Goal: Information Seeking & Learning: Learn about a topic

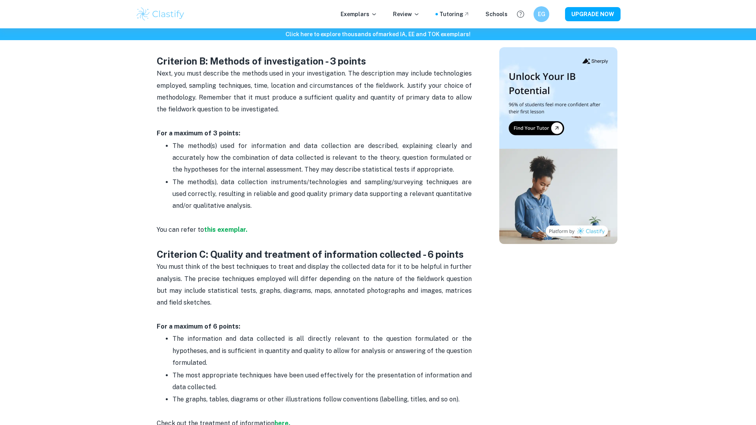
scroll to position [626, 0]
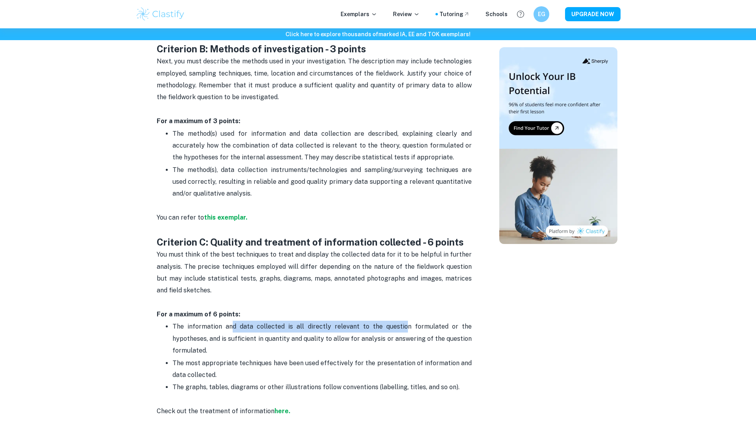
drag, startPoint x: 231, startPoint y: 333, endPoint x: 407, endPoint y: 329, distance: 175.6
click at [407, 329] on p "The information and data collected is all directly relevant to the question for…" at bounding box center [321, 339] width 299 height 36
click at [407, 329] on span "The information and data collected is all directly relevant to the question for…" at bounding box center [322, 338] width 301 height 31
drag, startPoint x: 213, startPoint y: 348, endPoint x: 178, endPoint y: 330, distance: 39.5
click at [178, 330] on p "The information and data collected is all directly relevant to the question for…" at bounding box center [321, 339] width 299 height 36
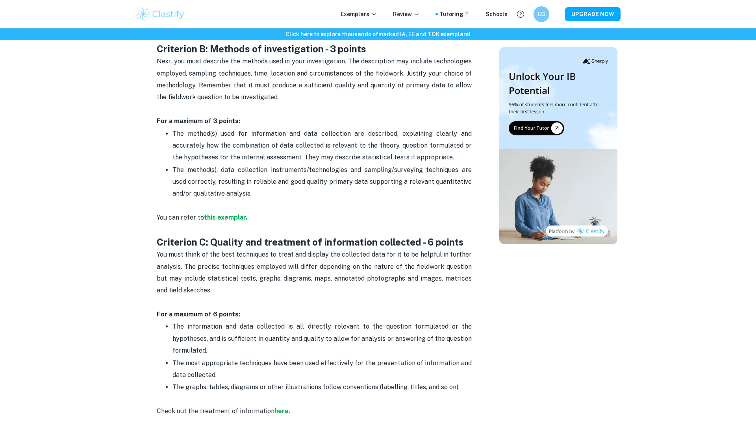
click at [236, 354] on p "The information and data collected is all directly relevant to the question for…" at bounding box center [321, 339] width 299 height 36
drag, startPoint x: 209, startPoint y: 374, endPoint x: 178, endPoint y: 359, distance: 34.5
click at [178, 359] on p "The most appropriate techniques have been used effectively for the presentation…" at bounding box center [321, 369] width 299 height 24
click at [213, 369] on p "The most appropriate techniques have been used effectively for the presentation…" at bounding box center [321, 369] width 299 height 24
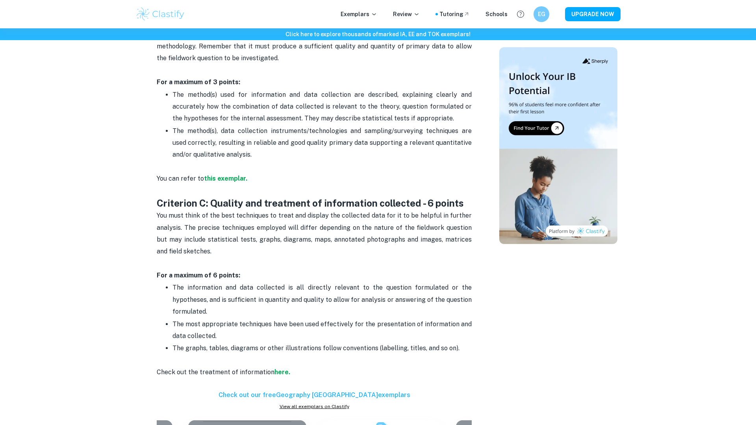
scroll to position [666, 0]
click at [297, 345] on span "The graphs, tables, diagrams or other illustrations follow conventions (labelli…" at bounding box center [315, 347] width 287 height 7
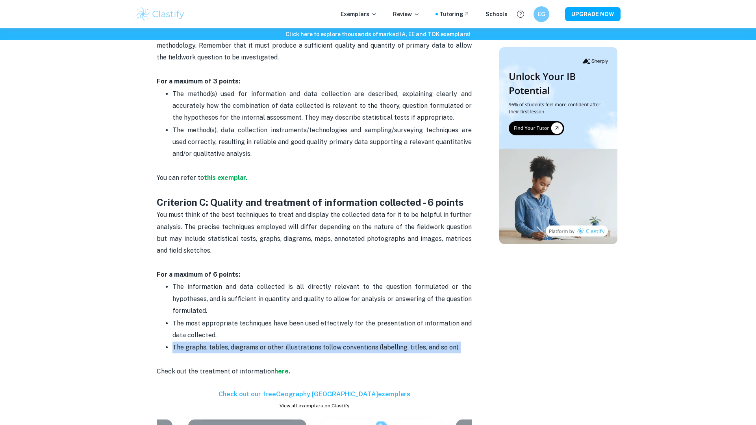
click at [297, 345] on span "The graphs, tables, diagrams or other illustrations follow conventions (labelli…" at bounding box center [315, 347] width 287 height 7
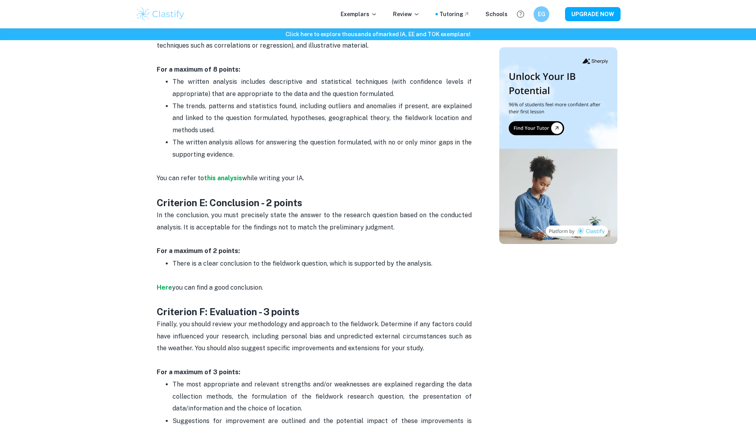
scroll to position [1221, 0]
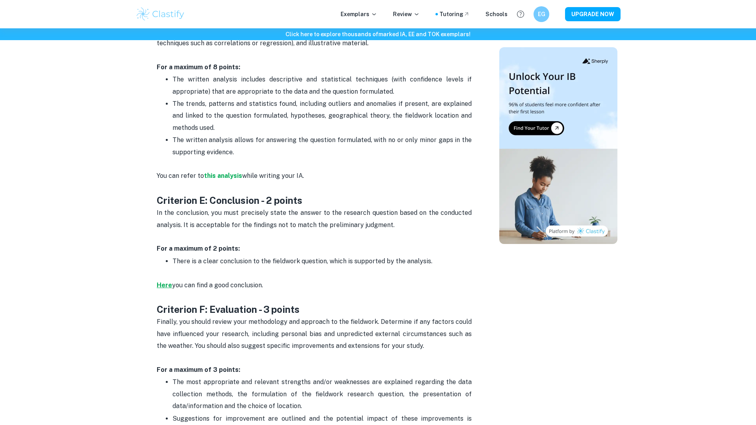
click at [163, 286] on strong "Here" at bounding box center [164, 285] width 15 height 7
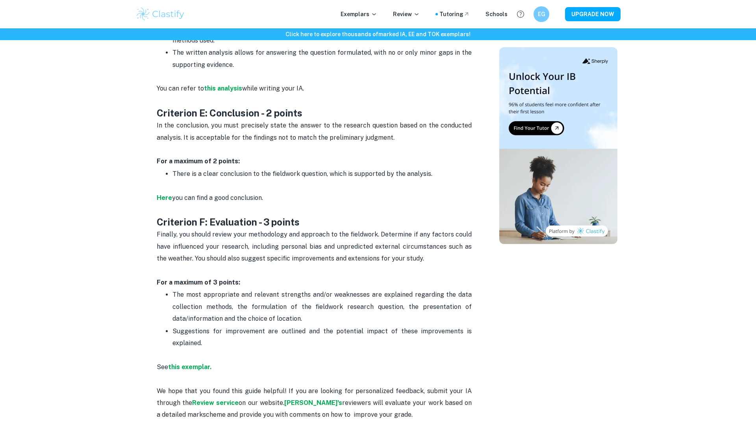
scroll to position [1320, 0]
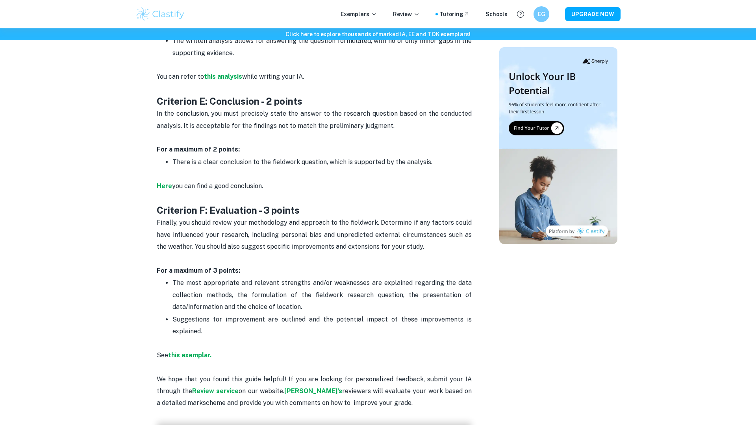
click at [196, 357] on strong "this exemplar." at bounding box center [189, 355] width 43 height 7
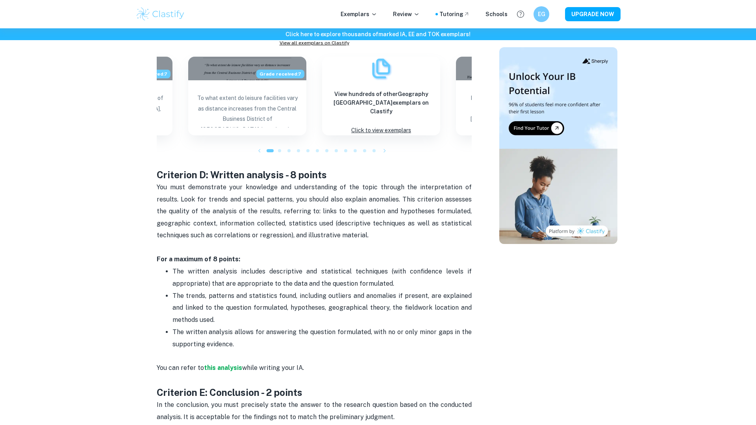
scroll to position [1027, 0]
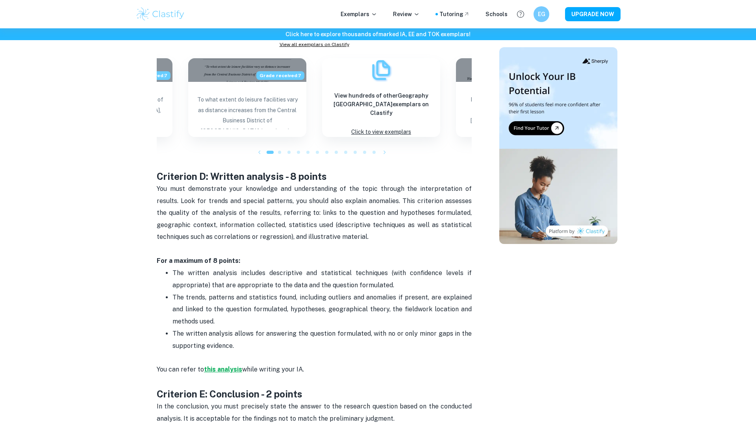
click at [229, 366] on strong "this analysis" at bounding box center [223, 369] width 38 height 7
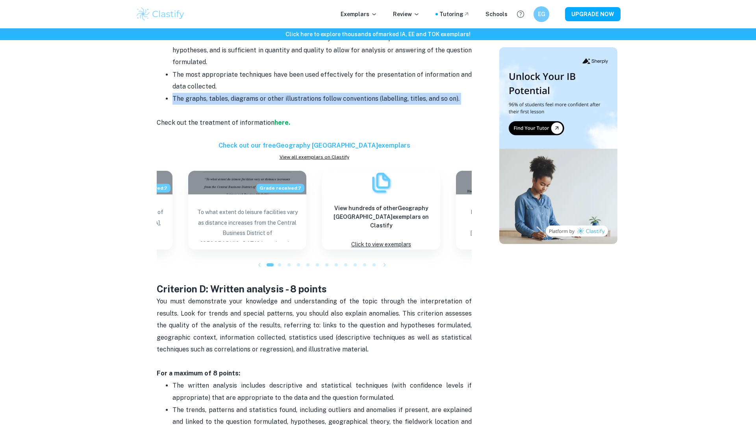
scroll to position [902, 0]
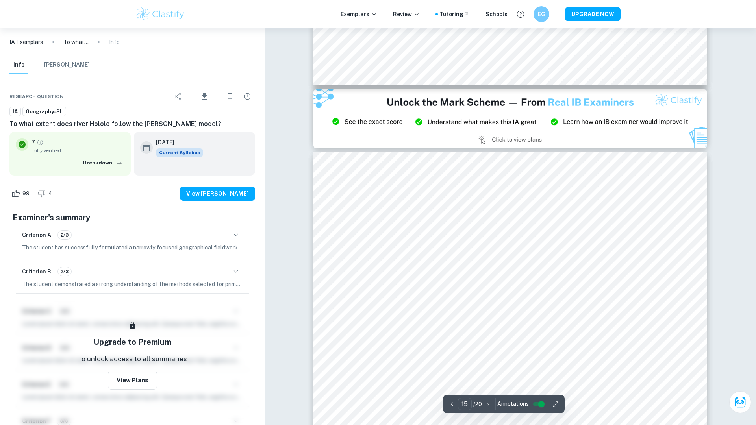
scroll to position [7559, 0]
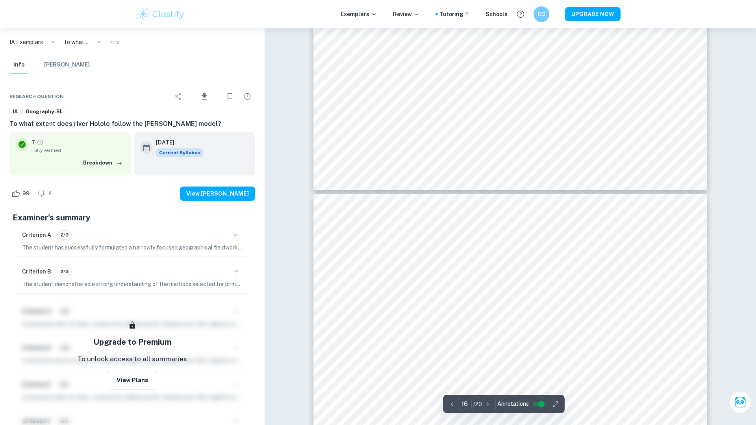
type input "15"
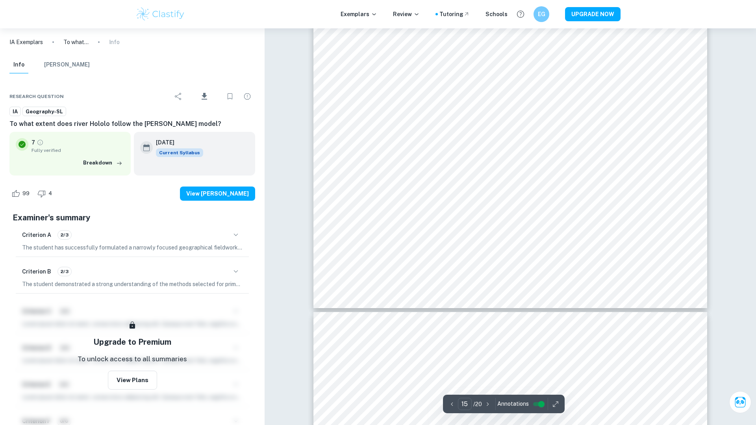
scroll to position [7683, 0]
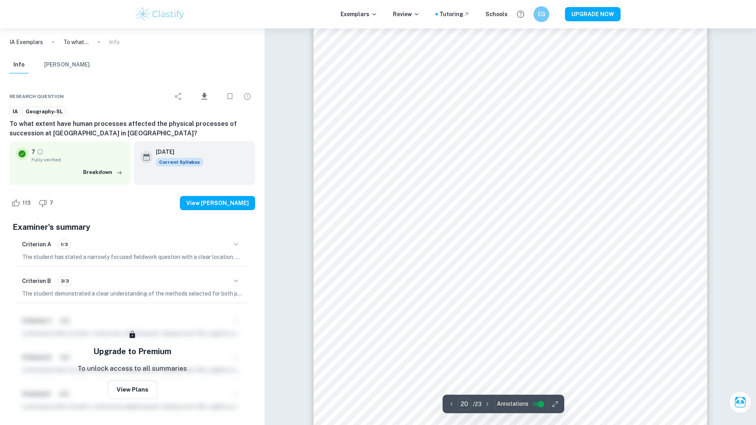
scroll to position [11132, 0]
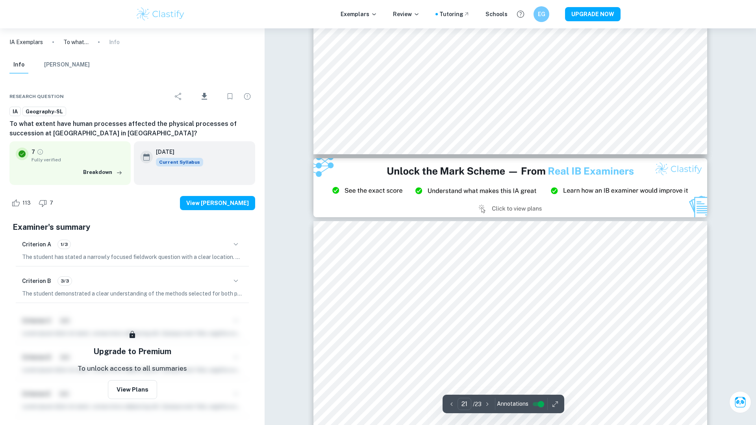
type input "20"
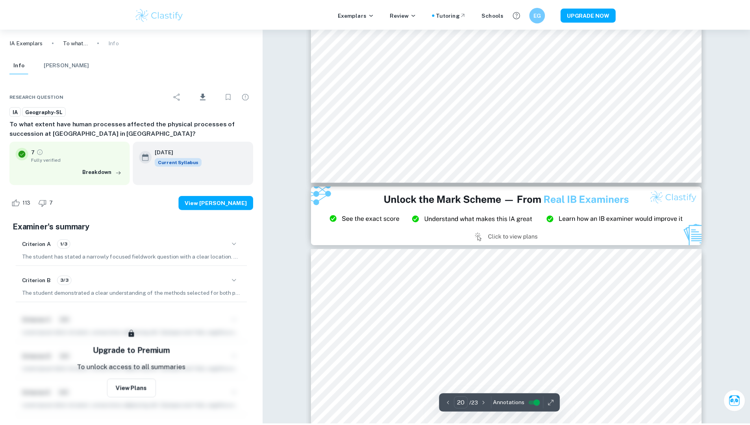
scroll to position [11298, 0]
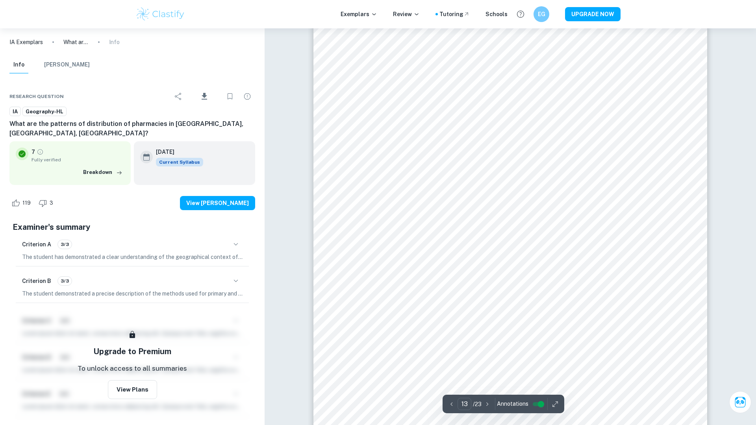
scroll to position [6510, 0]
type input "14"
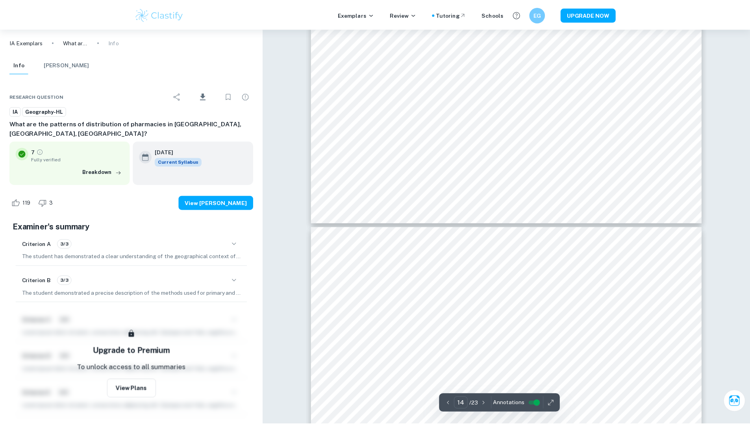
scroll to position [6719, 0]
